Goal: Information Seeking & Learning: Learn about a topic

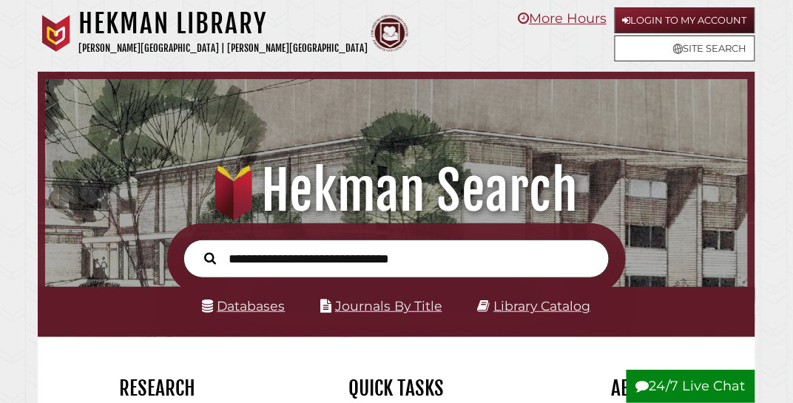
scroll to position [232, 695]
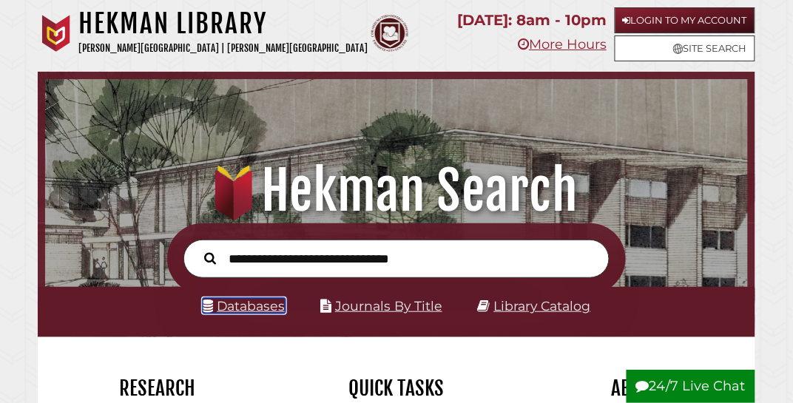
click at [266, 306] on link "Databases" at bounding box center [244, 306] width 83 height 16
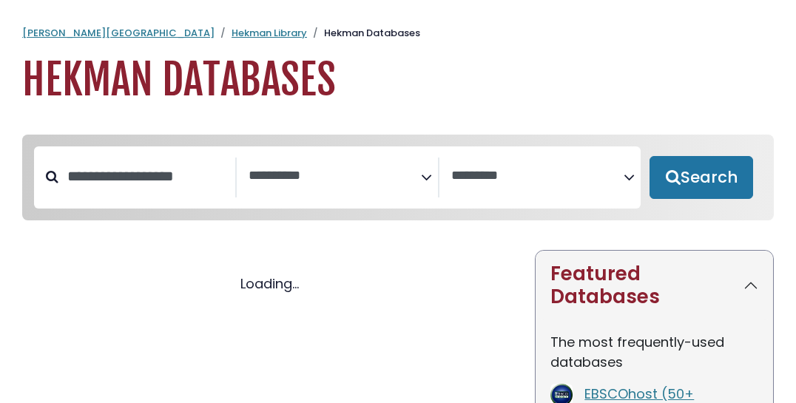
select select "Database Subject Filter"
select select "Database Vendors Filter"
select select "Database Subject Filter"
select select "Database Vendors Filter"
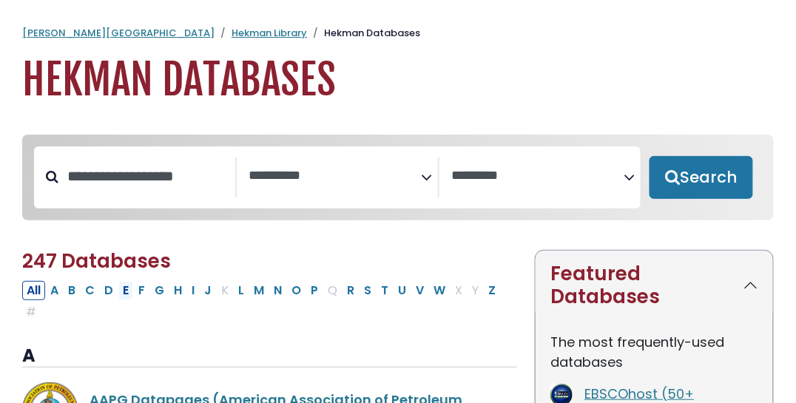
click at [121, 296] on button "E" at bounding box center [125, 290] width 15 height 19
select select "Database Subject Filter"
select select "Database Vendors Filter"
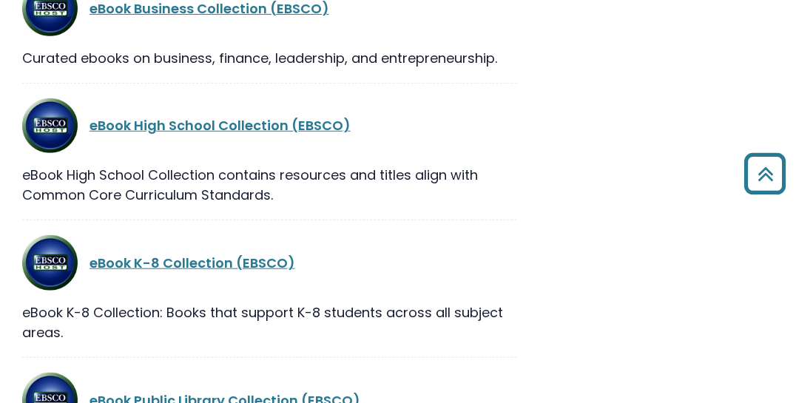
scroll to position [1539, 0]
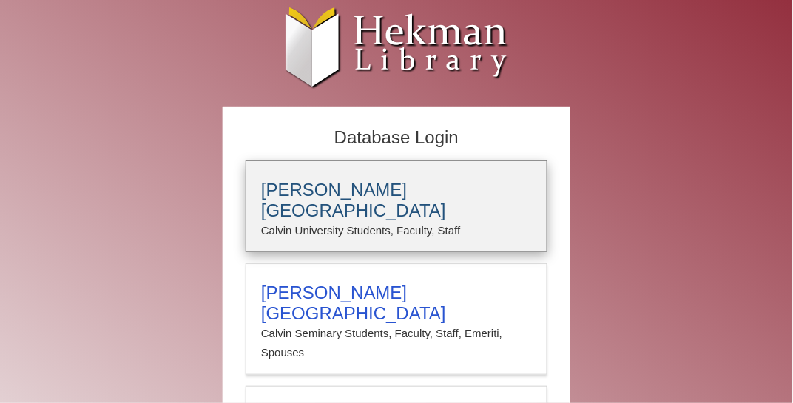
type input "******"
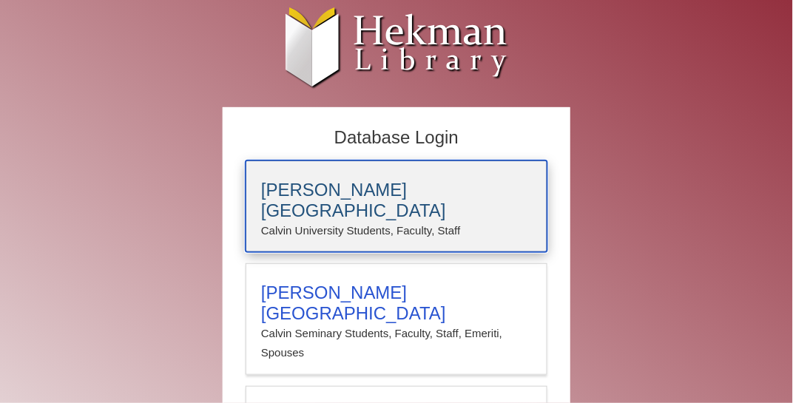
click at [345, 184] on h3 "[PERSON_NAME][GEOGRAPHIC_DATA]" at bounding box center [396, 200] width 271 height 41
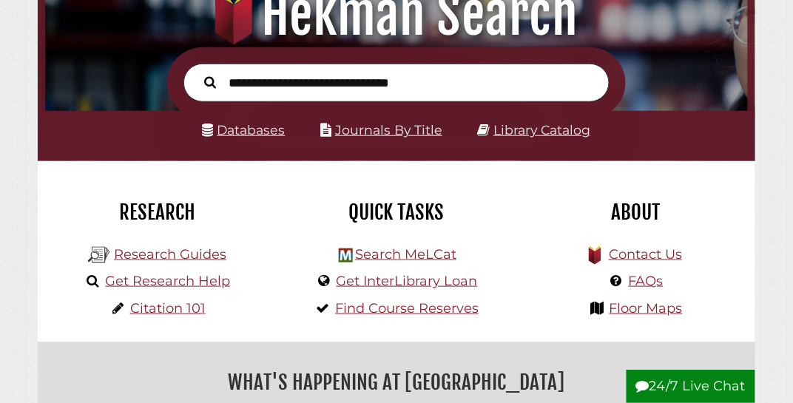
scroll to position [178, 0]
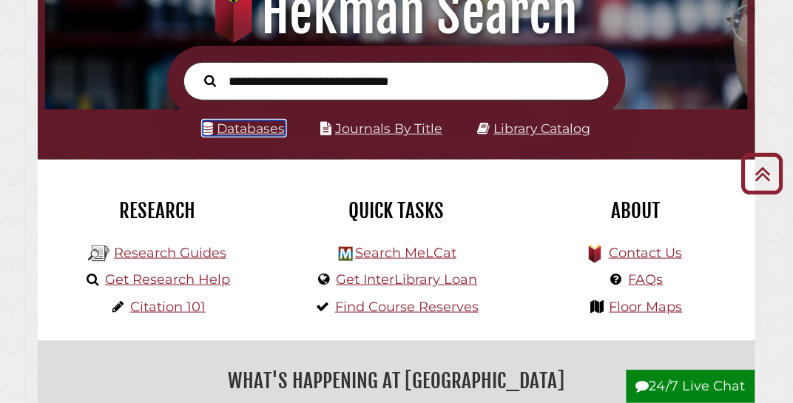
click at [237, 131] on link "Databases" at bounding box center [244, 129] width 83 height 16
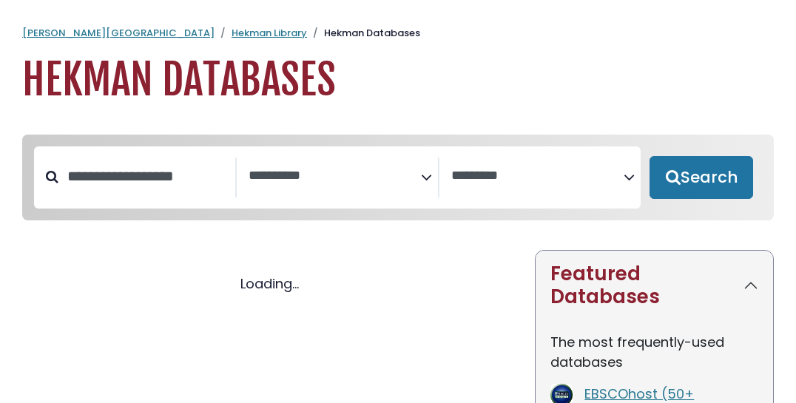
select select "Database Subject Filter"
select select "Database Vendors Filter"
select select "Database Subject Filter"
select select "Database Vendors Filter"
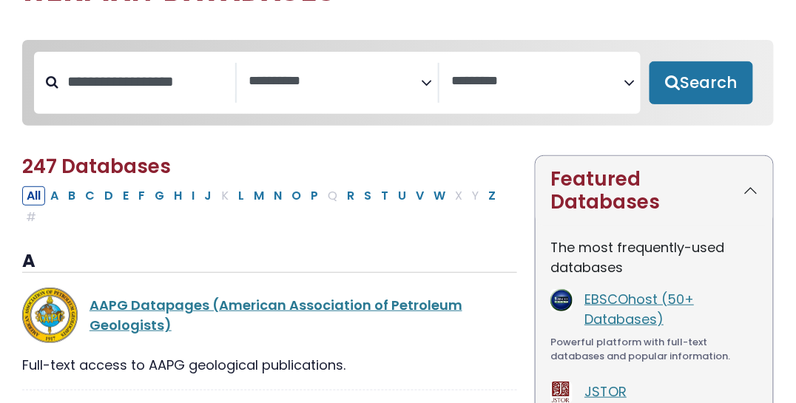
scroll to position [118, 0]
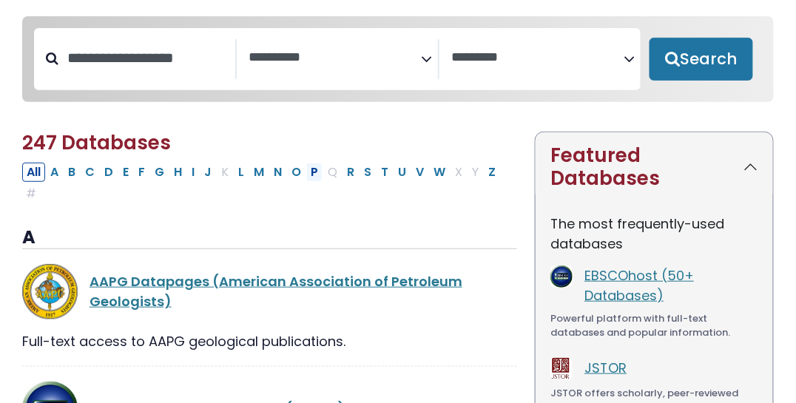
click at [306, 171] on button "P" at bounding box center [314, 172] width 16 height 19
select select "Database Subject Filter"
select select "Database Vendors Filter"
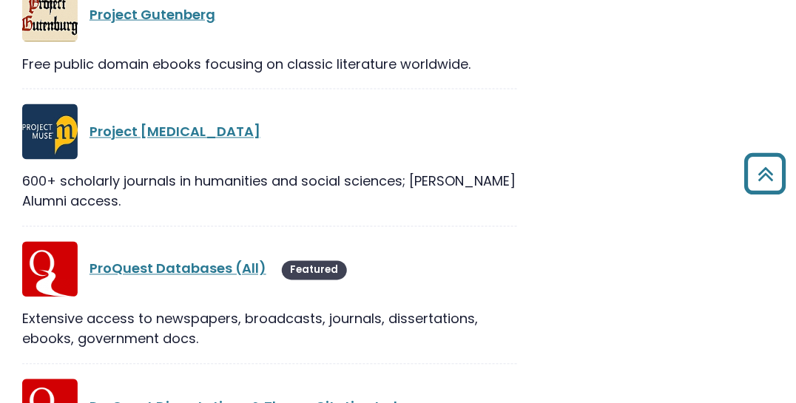
scroll to position [1716, 0]
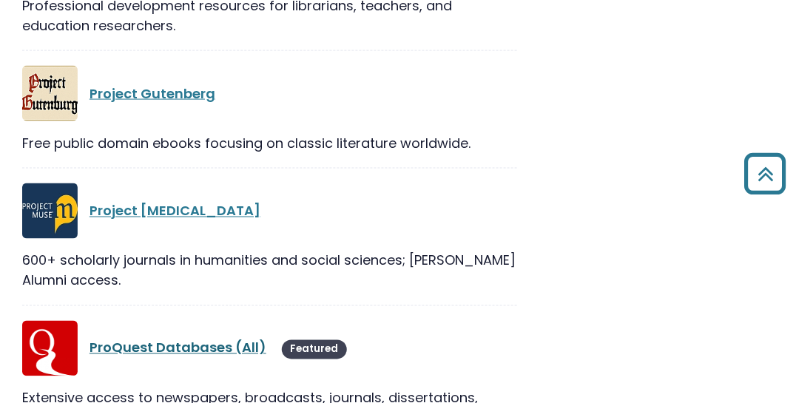
click at [172, 339] on link "ProQuest Databases (All)" at bounding box center [178, 348] width 177 height 18
